Goal: Book appointment/travel/reservation

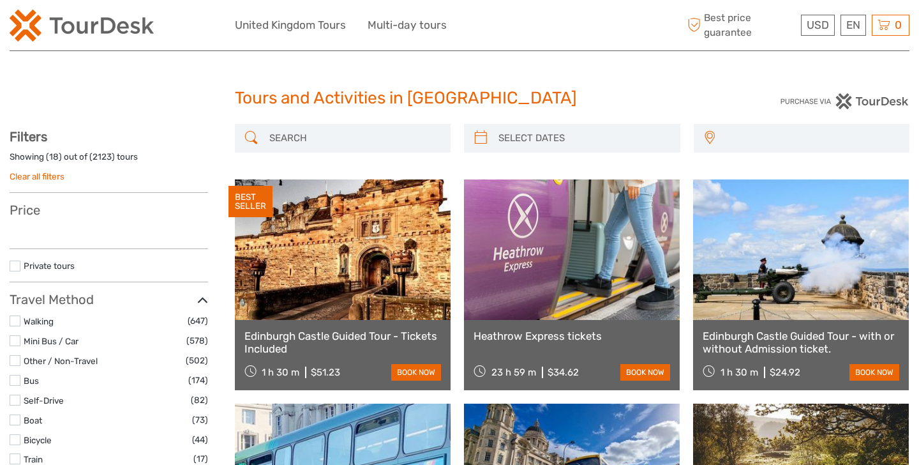
select select
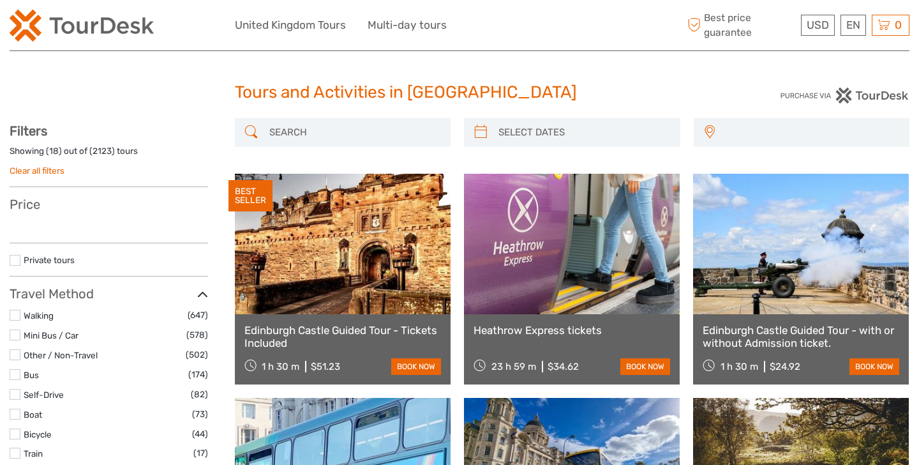
select select
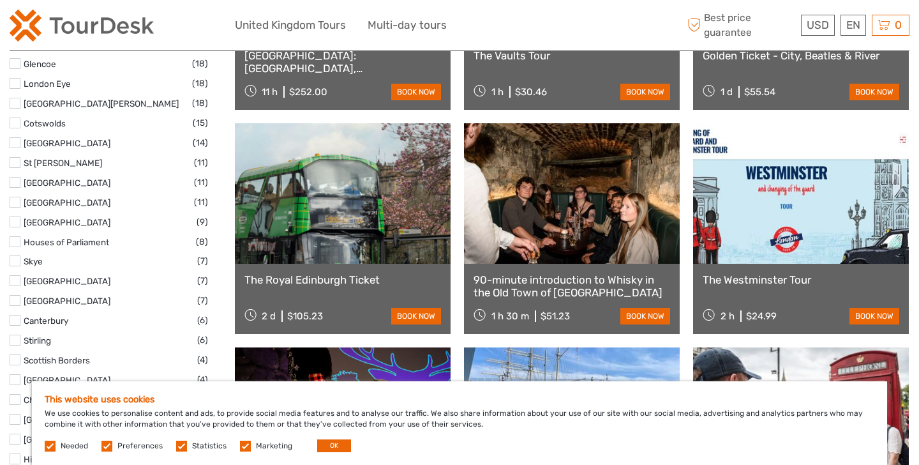
scroll to position [731, 0]
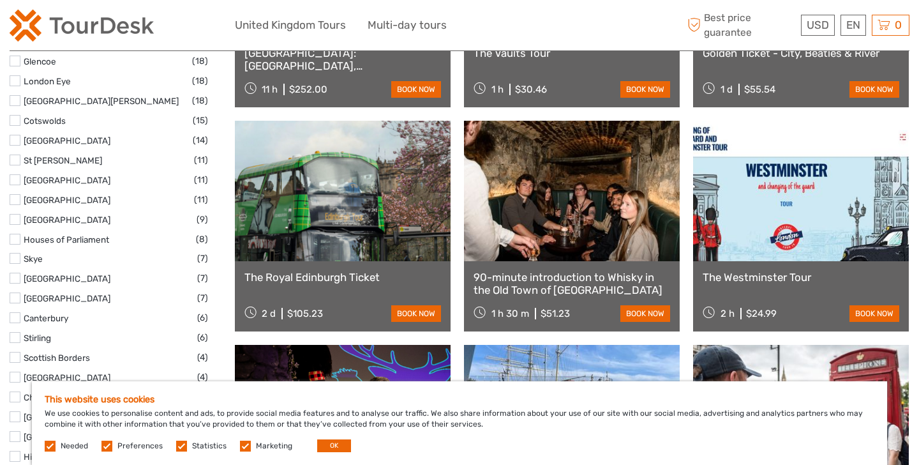
click at [70, 25] on img at bounding box center [82, 26] width 144 height 32
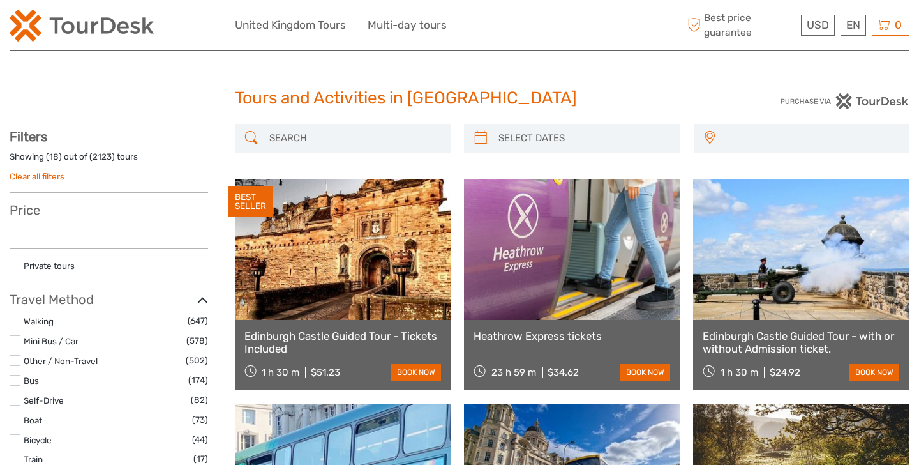
select select
